Goal: Information Seeking & Learning: Learn about a topic

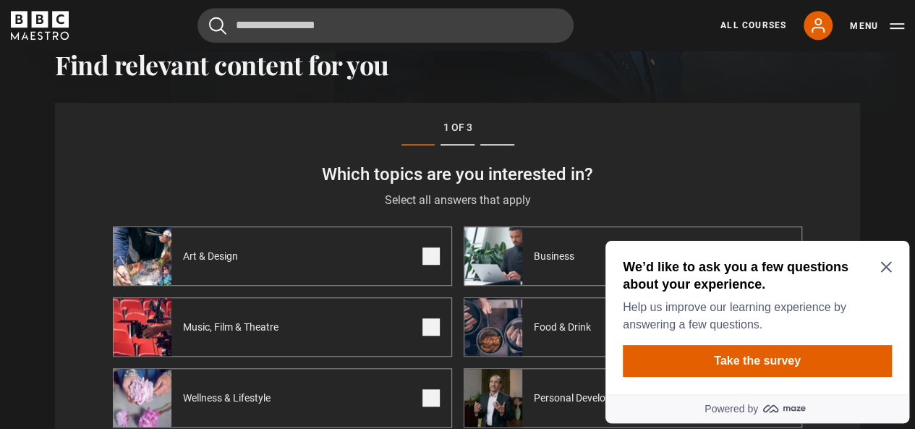
click at [889, 263] on icon "Close Maze Prompt" at bounding box center [886, 267] width 11 height 11
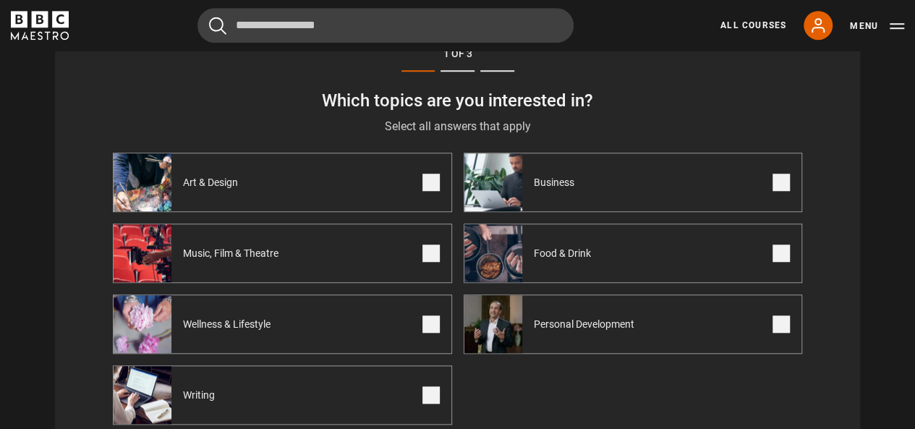
scroll to position [539, 0]
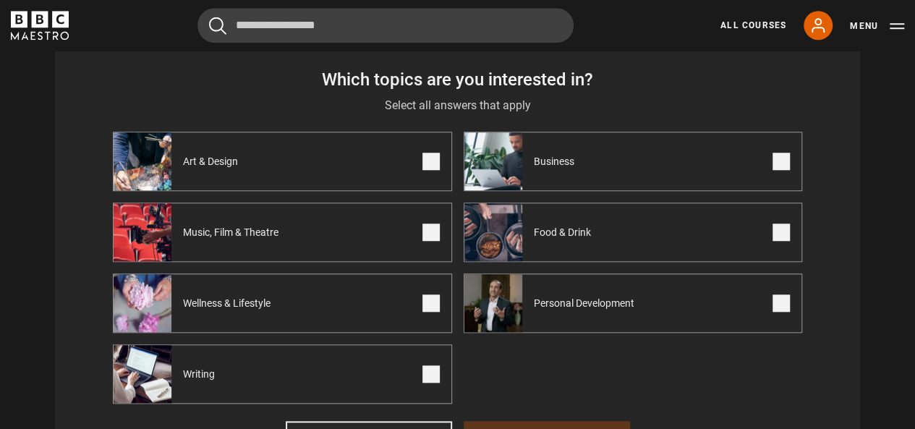
click at [621, 167] on label "Business" at bounding box center [633, 161] width 339 height 59
click at [773, 309] on span at bounding box center [781, 303] width 17 height 17
click at [771, 21] on link "All Courses" at bounding box center [754, 25] width 66 height 13
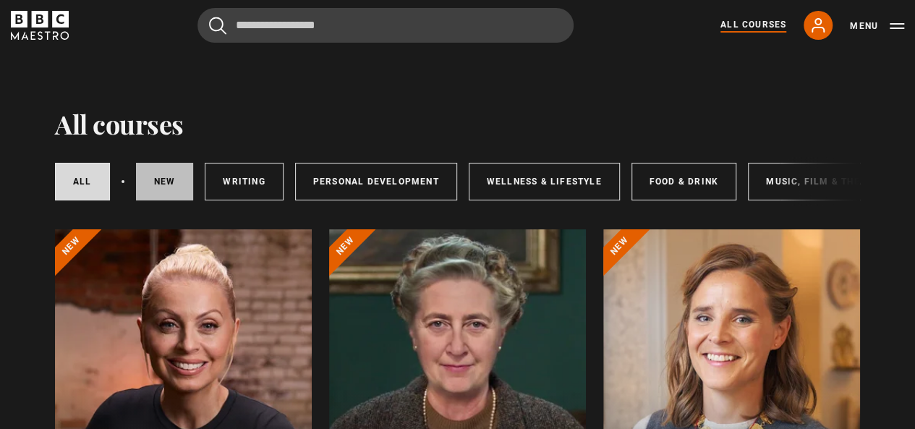
click at [174, 173] on link "New courses" at bounding box center [165, 182] width 58 height 38
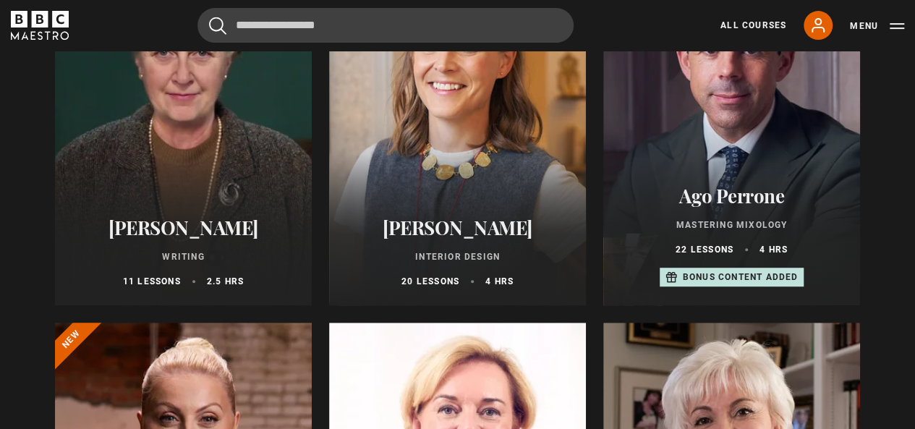
scroll to position [292, 0]
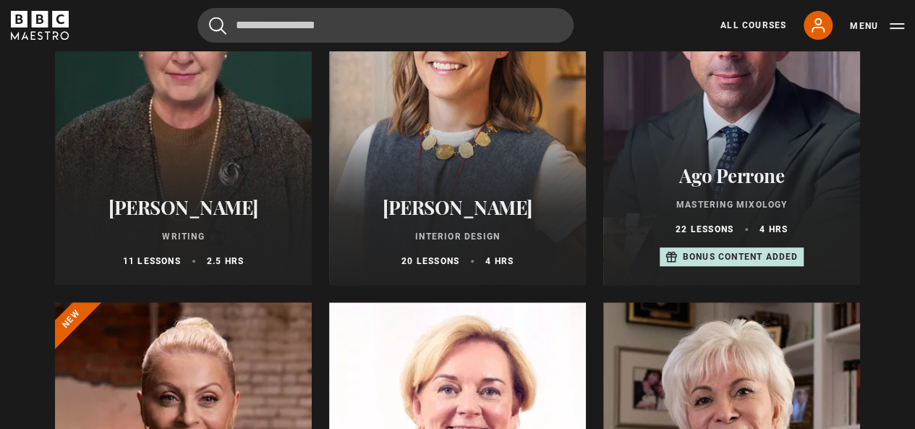
click at [444, 219] on h2 "[PERSON_NAME]" at bounding box center [458, 207] width 222 height 22
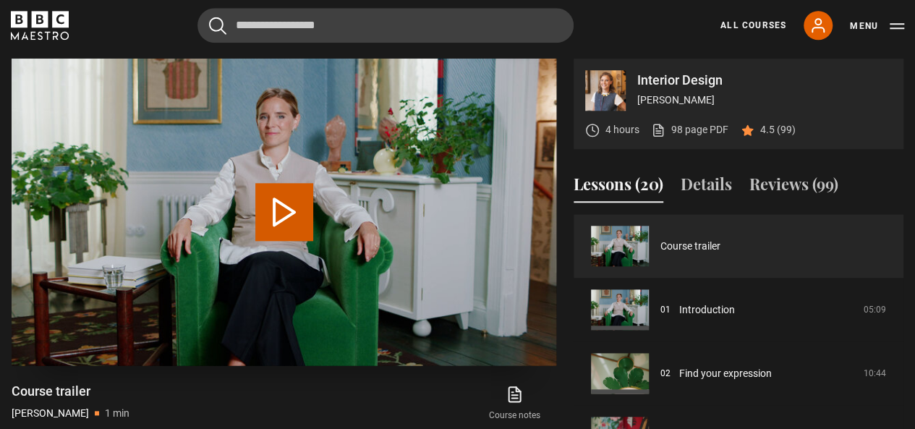
click at [281, 212] on button "Play Video" at bounding box center [284, 212] width 58 height 58
